Goal: Communication & Community: Participate in discussion

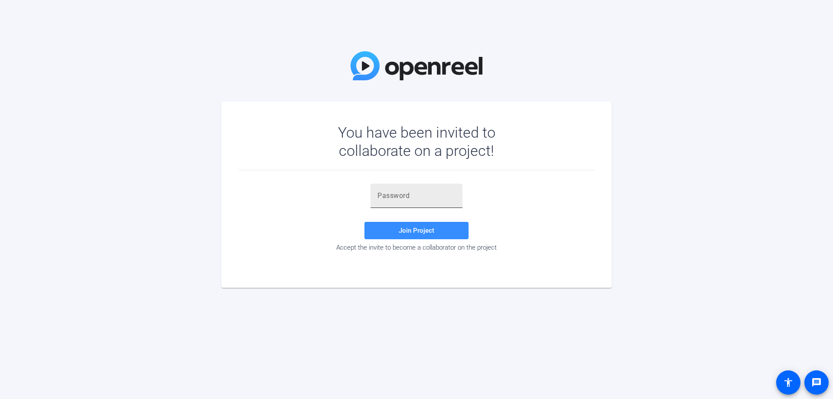
click at [379, 197] on input "text" at bounding box center [417, 196] width 78 height 10
paste input "W&{yt%"
type input "W&{yt%"
click at [418, 232] on span "Join Project" at bounding box center [417, 231] width 36 height 8
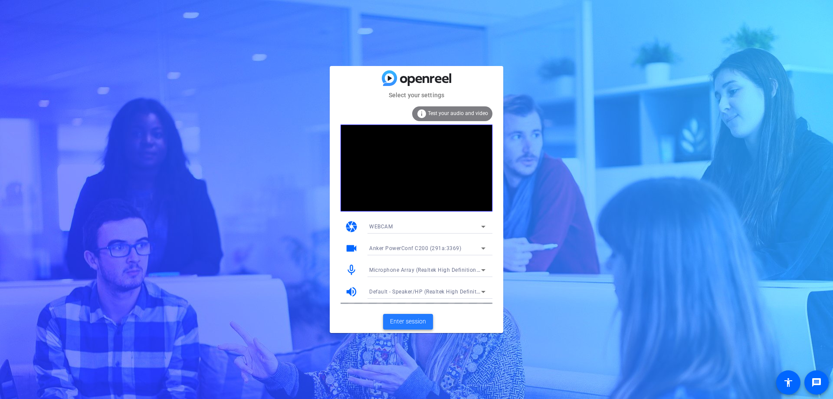
click at [411, 320] on span "Enter session" at bounding box center [408, 321] width 36 height 9
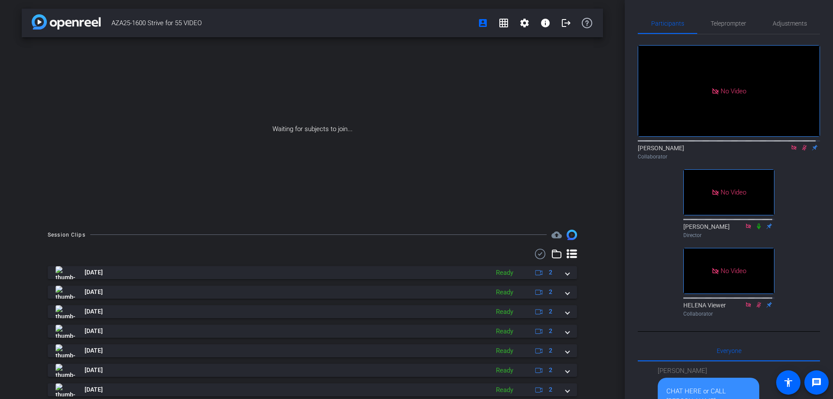
click at [802, 151] on icon at bounding box center [804, 148] width 5 height 6
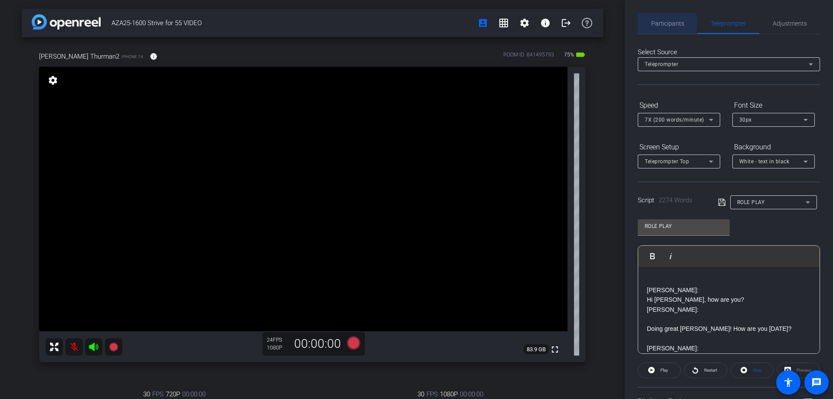
click at [667, 23] on span "Participants" at bounding box center [667, 23] width 33 height 6
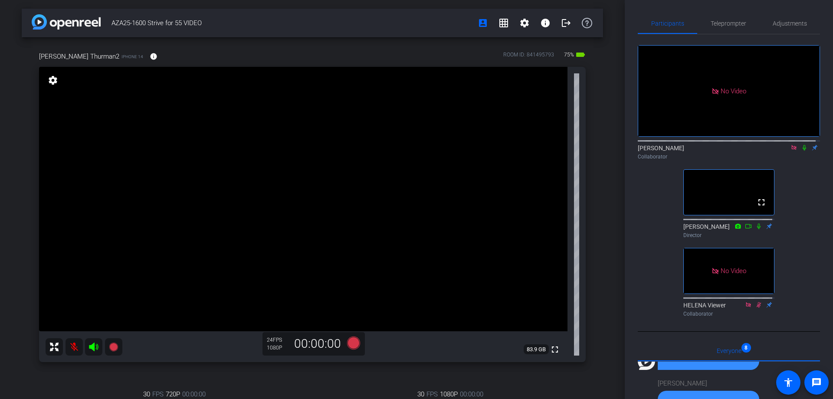
click at [791, 145] on icon at bounding box center [794, 148] width 7 height 6
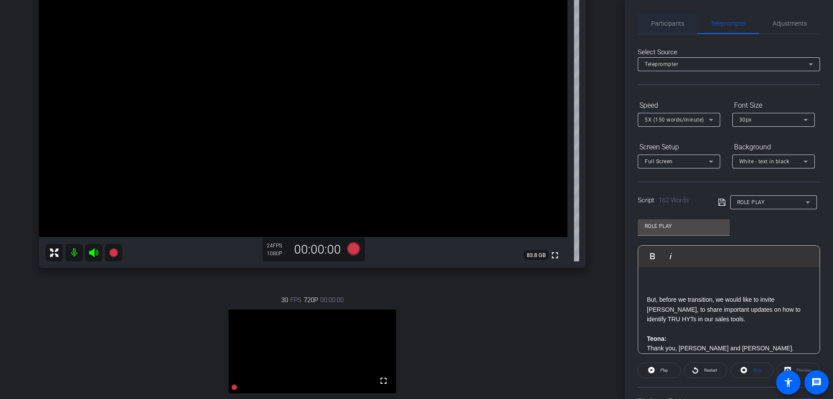
click at [664, 25] on span "Participants" at bounding box center [667, 23] width 33 height 6
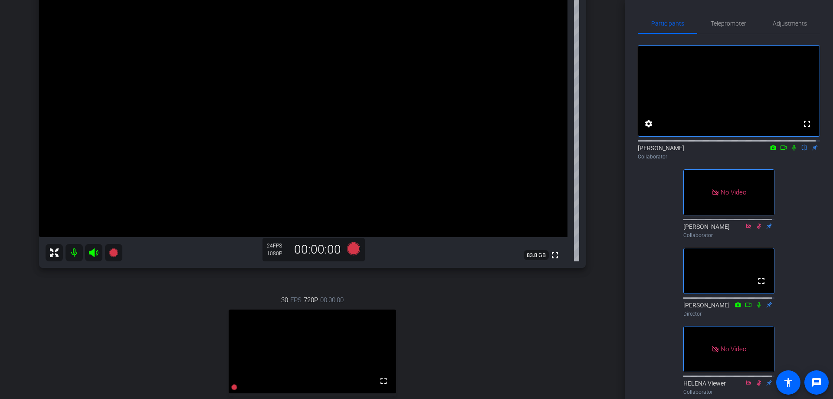
click at [791, 151] on icon at bounding box center [794, 148] width 7 height 6
click at [780, 151] on icon at bounding box center [783, 148] width 7 height 6
click at [666, 26] on span "Participants" at bounding box center [667, 23] width 33 height 6
click at [801, 151] on icon at bounding box center [804, 148] width 7 height 6
click at [791, 151] on icon at bounding box center [794, 148] width 7 height 6
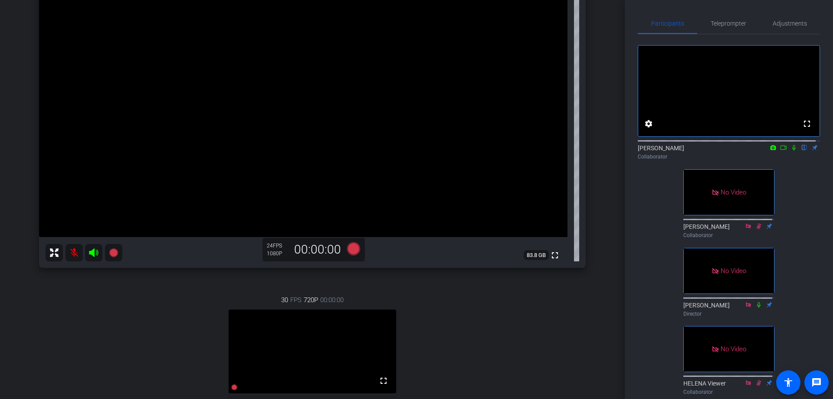
click at [791, 151] on icon at bounding box center [794, 148] width 7 height 6
click at [780, 151] on icon at bounding box center [783, 148] width 7 height 6
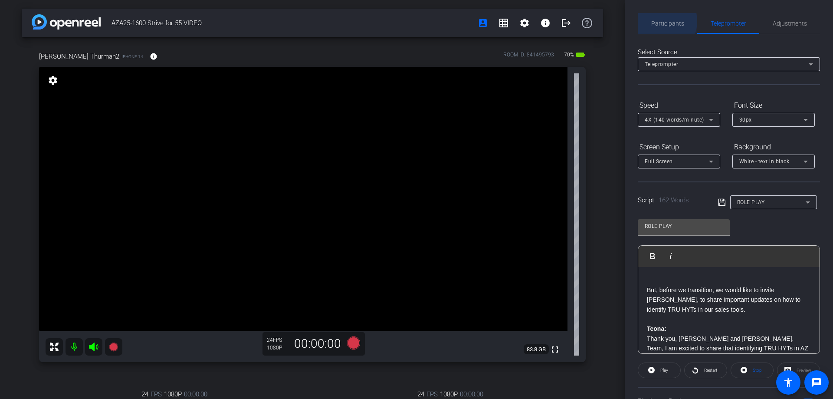
click at [660, 21] on span "Participants" at bounding box center [667, 23] width 33 height 6
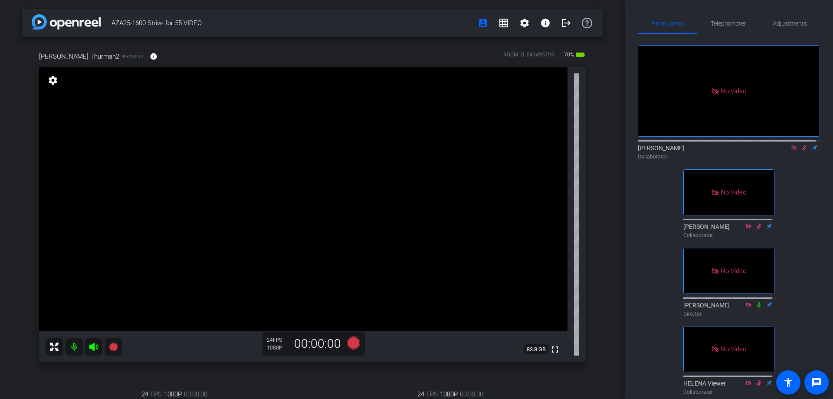
click at [801, 145] on icon at bounding box center [804, 148] width 7 height 6
click at [723, 24] on span "Teleprompter" at bounding box center [729, 23] width 36 height 6
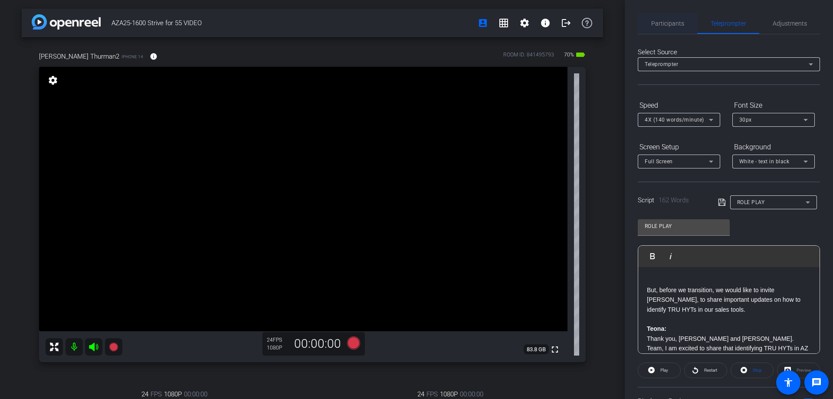
click at [666, 25] on span "Participants" at bounding box center [667, 23] width 33 height 6
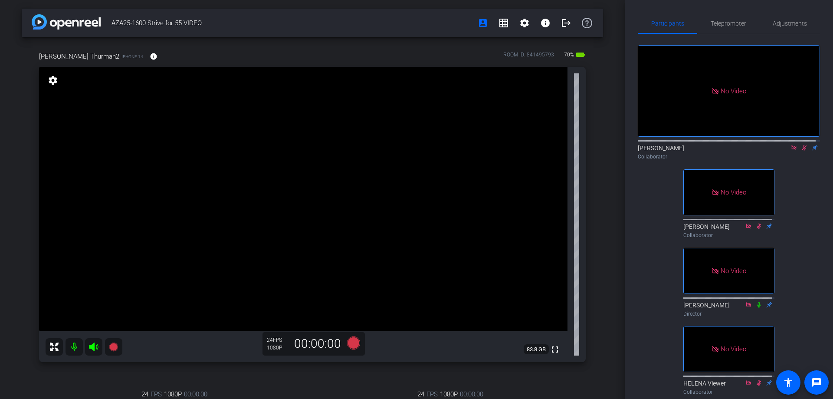
click at [801, 145] on icon at bounding box center [804, 148] width 7 height 6
click at [720, 23] on span "Teleprompter" at bounding box center [729, 23] width 36 height 6
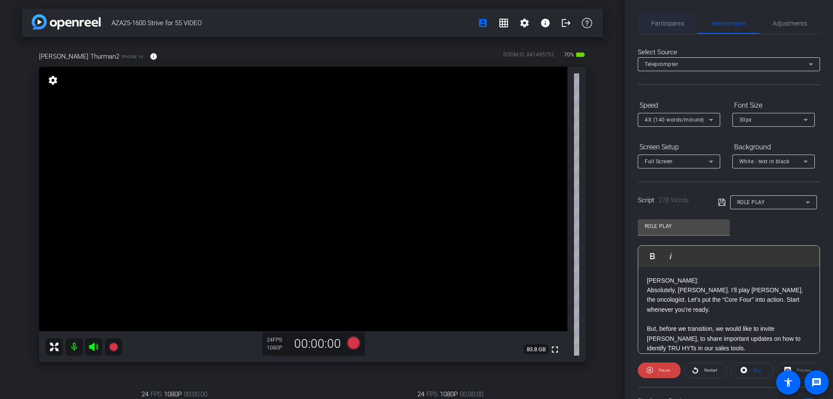
click at [678, 24] on span "Participants" at bounding box center [667, 23] width 33 height 6
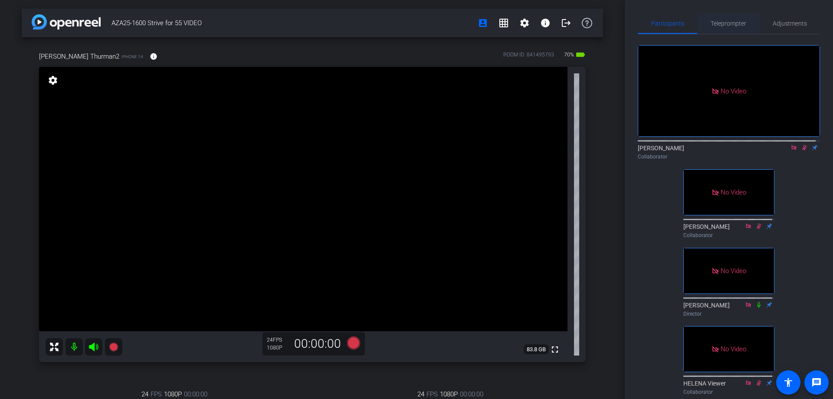
click at [730, 25] on span "Teleprompter" at bounding box center [729, 23] width 36 height 6
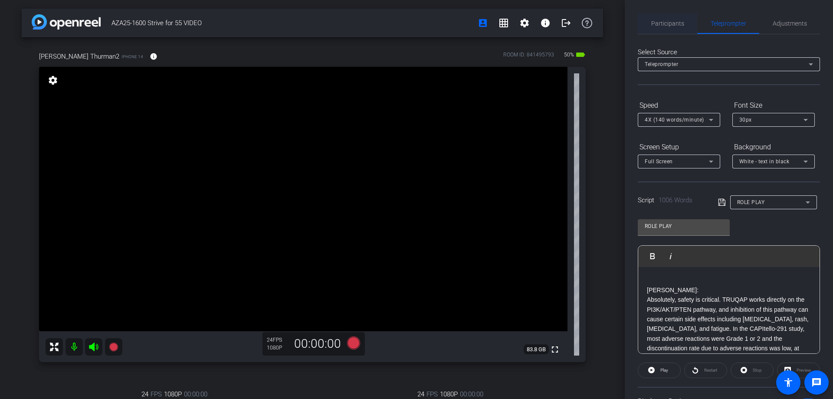
click at [672, 26] on span "Participants" at bounding box center [667, 23] width 33 height 6
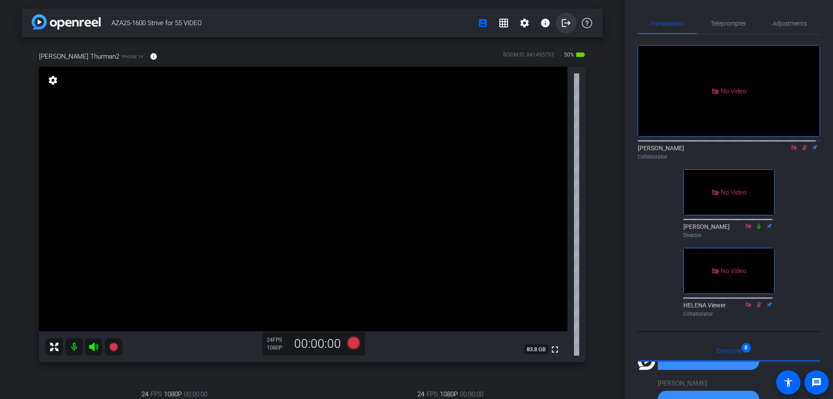
click at [561, 23] on mat-icon "logout" at bounding box center [566, 23] width 10 height 10
